Goal: Information Seeking & Learning: Find specific fact

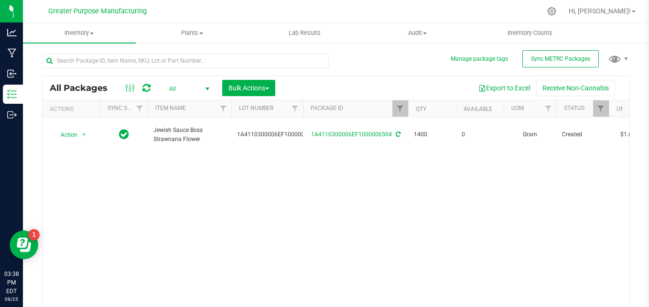
drag, startPoint x: 0, startPoint y: 0, endPoint x: 284, endPoint y: 212, distance: 354.6
drag, startPoint x: 284, startPoint y: 212, endPoint x: 141, endPoint y: 144, distance: 159.1
click at [141, 144] on div "Action Action Adjust qty Create package Edit attributes Global inventory Locate…" at bounding box center [336, 213] width 587 height 193
click at [136, 192] on div "Action Action Adjust qty Create package Edit attributes Global inventory Locate…" at bounding box center [336, 213] width 587 height 193
type input "[DATE]"
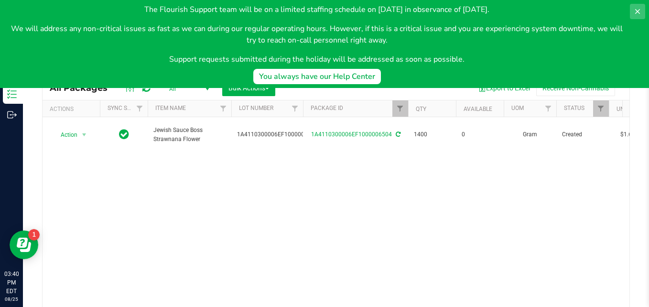
click at [635, 11] on icon at bounding box center [638, 12] width 8 height 8
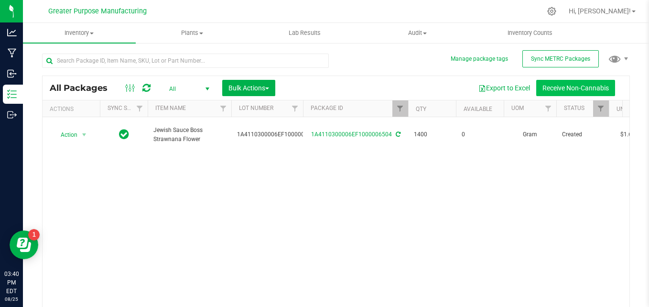
click at [577, 86] on button "Receive Non-Cannabis" at bounding box center [575, 88] width 79 height 16
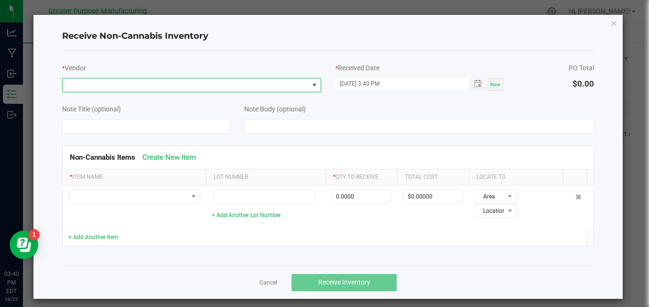
click at [110, 87] on span at bounding box center [186, 84] width 246 height 13
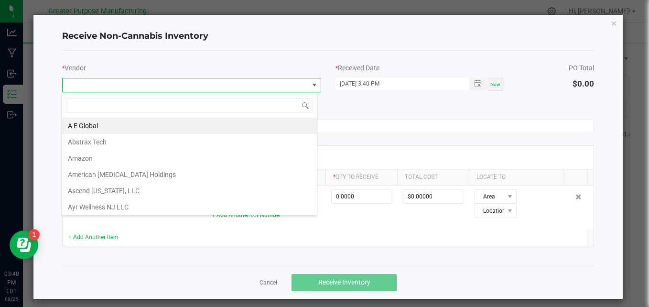
scroll to position [14, 256]
type input "lobo"
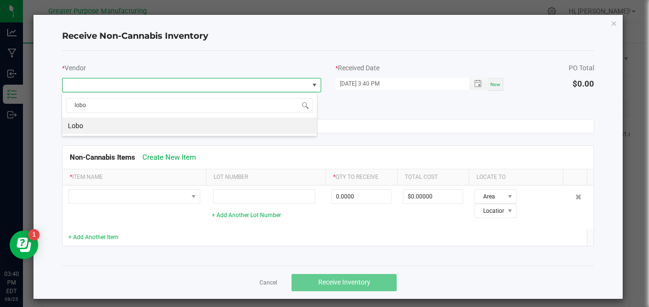
click at [95, 124] on li "Lobo" at bounding box center [189, 126] width 255 height 16
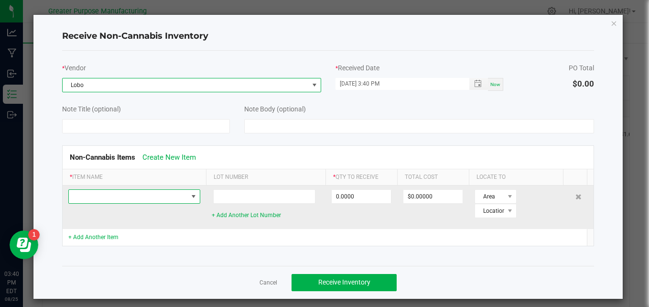
click at [103, 196] on span at bounding box center [128, 196] width 119 height 13
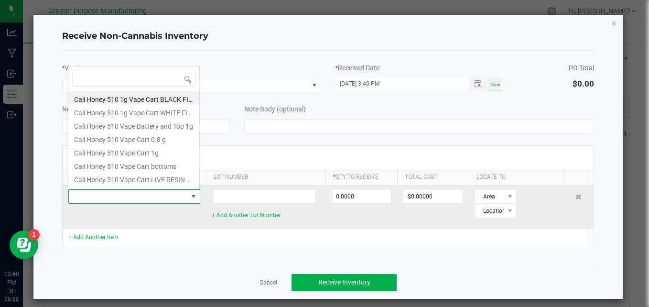
scroll to position [14, 132]
type input "dram"
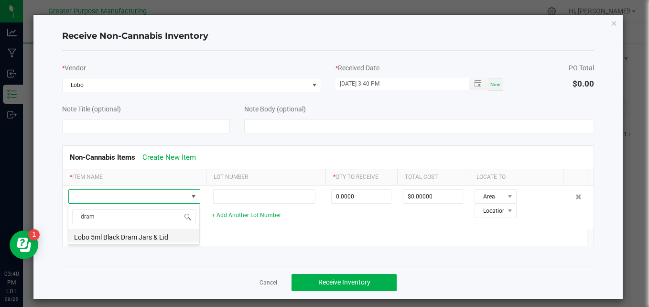
click at [108, 240] on li "Lobo 5ml Black Dram Jars & Lid" at bounding box center [133, 235] width 131 height 13
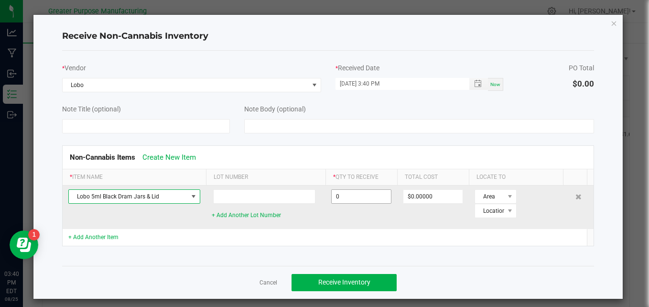
click at [363, 194] on input "0" at bounding box center [361, 196] width 59 height 13
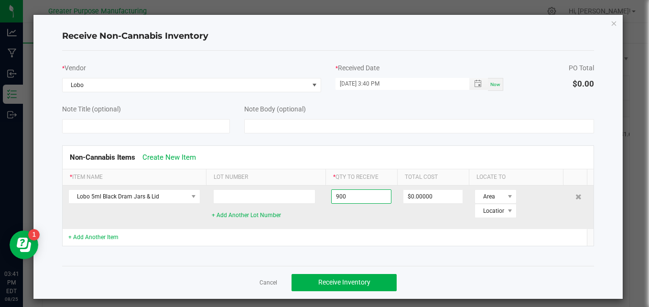
type input "900 ea"
type input "$0.00000"
click at [495, 194] on span "Area" at bounding box center [489, 196] width 29 height 13
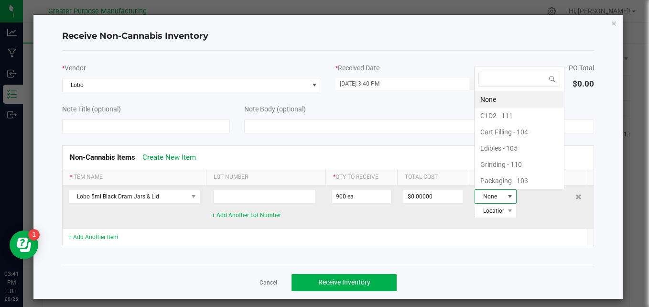
scroll to position [14, 36]
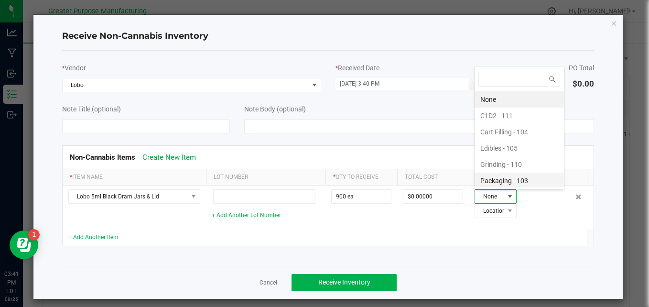
click at [499, 182] on li "Packaging - 103" at bounding box center [519, 181] width 89 height 16
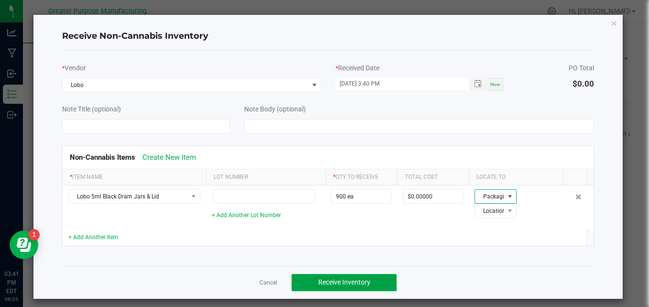
click at [358, 283] on span "Receive Inventory" at bounding box center [344, 282] width 52 height 8
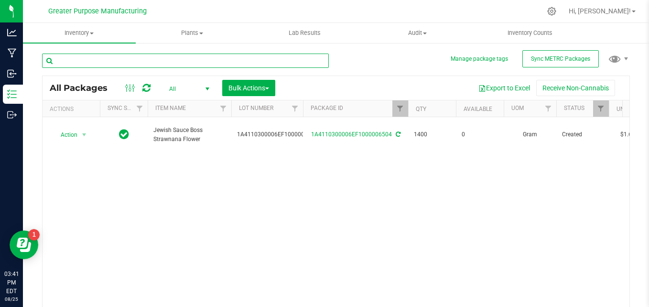
click at [100, 65] on input "text" at bounding box center [185, 61] width 287 height 14
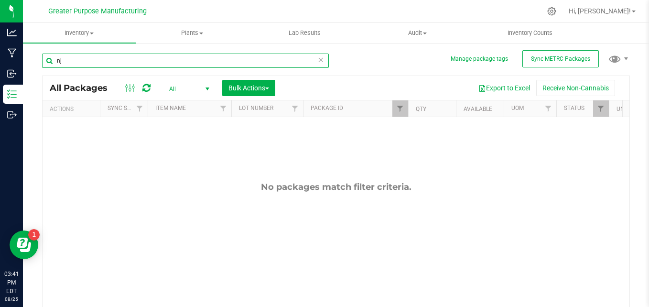
type input "n"
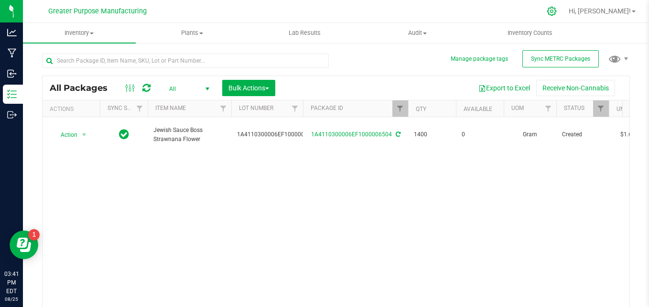
click at [556, 9] on icon at bounding box center [551, 11] width 9 height 9
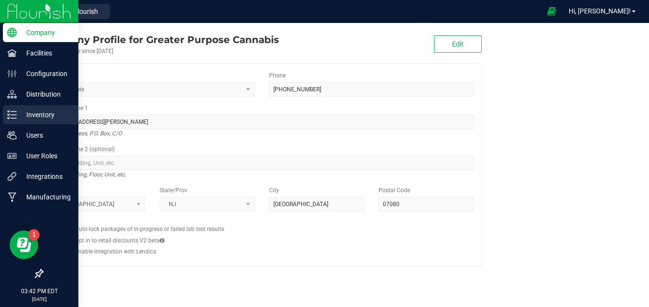
click at [34, 113] on p "Inventory" at bounding box center [45, 114] width 57 height 11
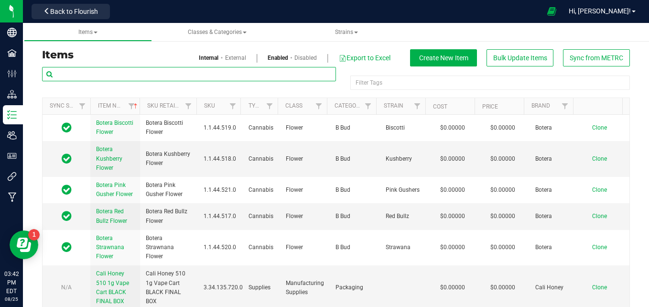
click at [103, 76] on input "text" at bounding box center [189, 74] width 294 height 14
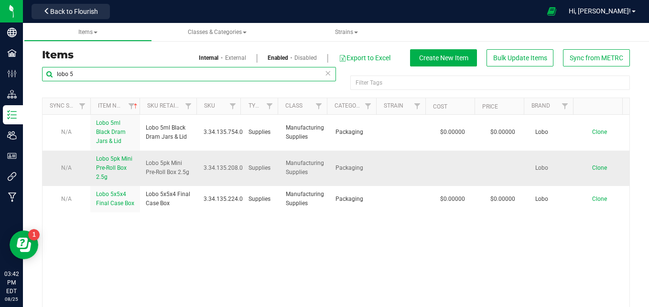
type input "lobo 5"
click at [112, 164] on span "Lobo 5pk Mini Pre-Roll Box 2.5g" at bounding box center [114, 167] width 36 height 25
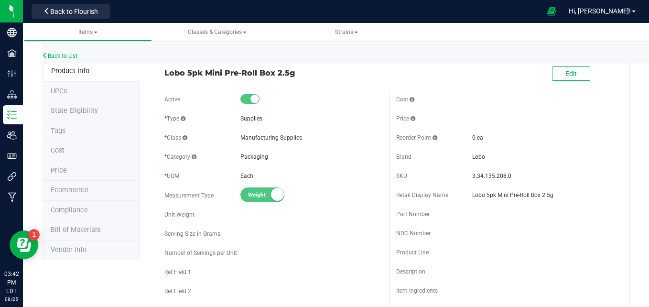
drag, startPoint x: 301, startPoint y: 74, endPoint x: 158, endPoint y: 77, distance: 143.5
click at [158, 77] on div "Lobo 5pk Mini Pre-Roll Box 2.5g" at bounding box center [273, 70] width 232 height 16
copy span "Lobo 5pk Mini Pre-Roll Box 2.5g"
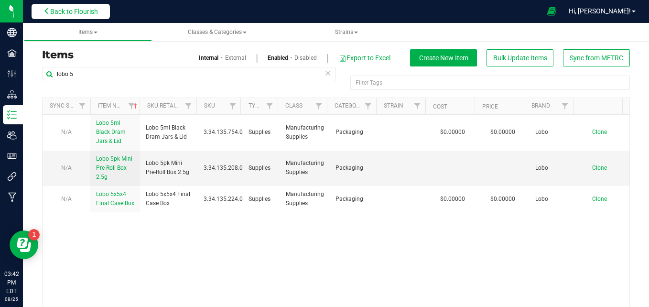
click at [66, 13] on span "Back to Flourish" at bounding box center [74, 12] width 48 height 8
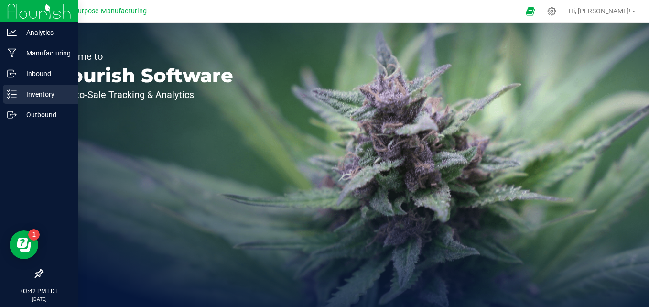
click at [31, 92] on p "Inventory" at bounding box center [45, 93] width 57 height 11
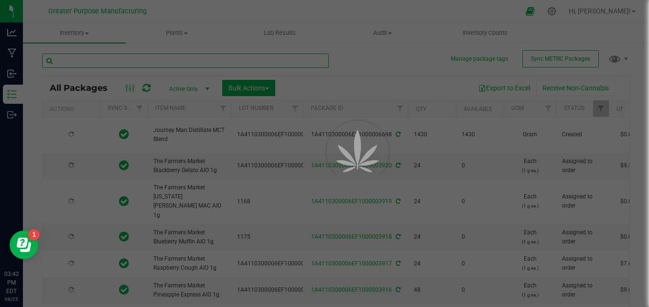
click at [99, 57] on input "text" at bounding box center [185, 61] width 287 height 14
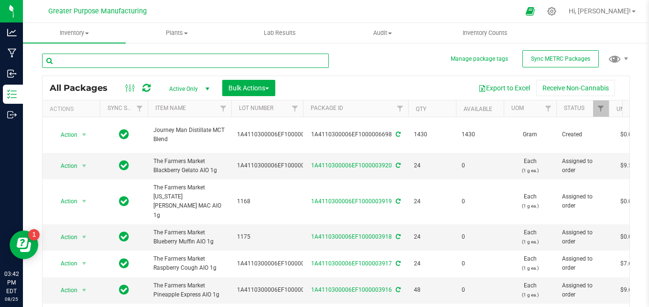
paste input "Lobo 5pk Mini Pre-Roll Box 2.5g"
type input "Lobo 5pk Mini Pre-Roll Box 2.5g"
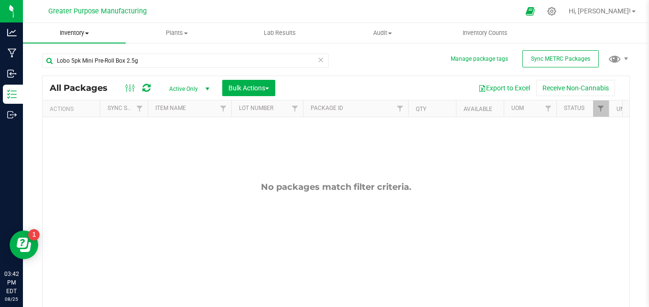
click at [87, 30] on span "Inventory" at bounding box center [74, 33] width 103 height 9
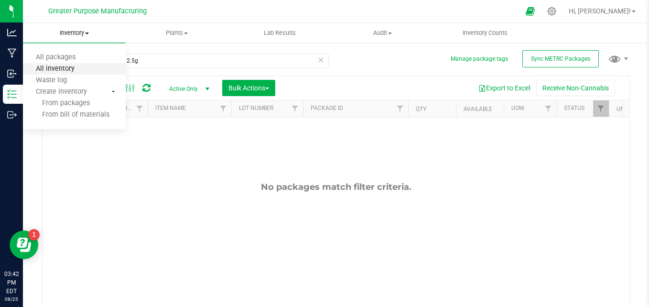
click at [56, 68] on span "All inventory" at bounding box center [55, 69] width 65 height 8
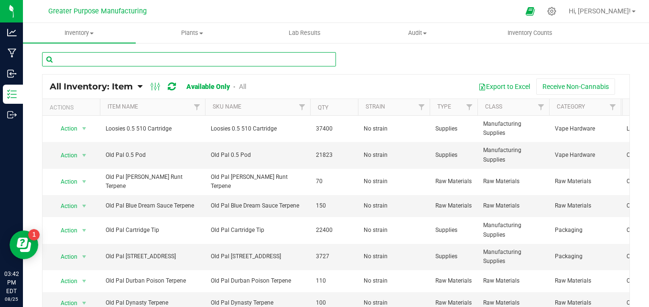
click at [73, 62] on input "text" at bounding box center [189, 59] width 294 height 14
paste input "Lobo 5pk Mini Pre-Roll Box 2.5g"
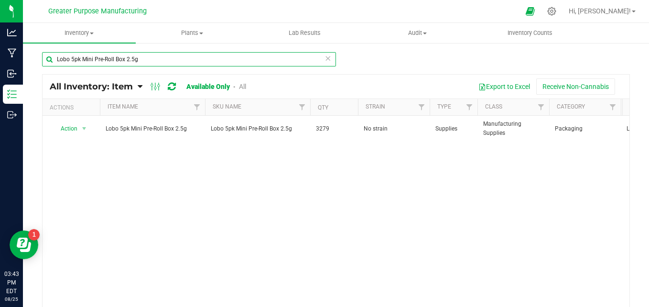
type input "Lobo 5pk Mini Pre-Roll Box 2.5g"
drag, startPoint x: 143, startPoint y: 55, endPoint x: 49, endPoint y: 44, distance: 94.9
click at [49, 44] on div "Lobo 5pk Mini Pre-Roll Box 2.5g All Inventory: Item Item Summary Item (default)…" at bounding box center [336, 191] width 626 height 299
type input "cali honey"
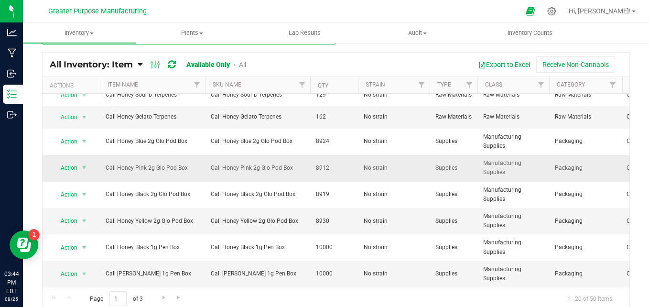
scroll to position [34, 0]
